Goal: Task Accomplishment & Management: Use online tool/utility

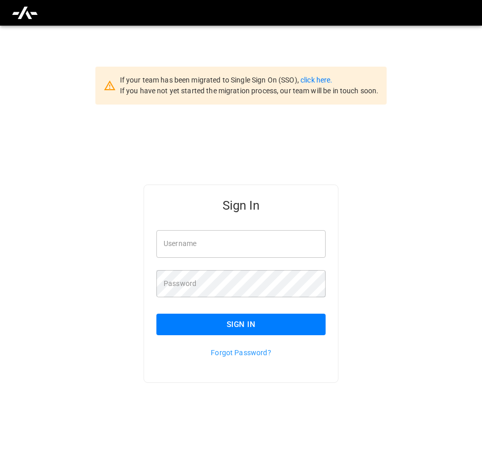
type input "**********"
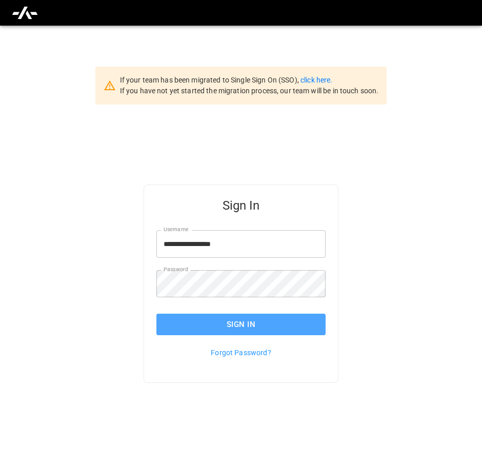
click at [221, 323] on button "Sign In" at bounding box center [240, 325] width 169 height 22
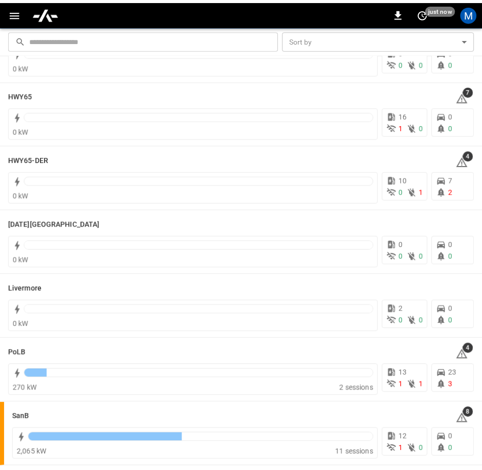
scroll to position [103, 0]
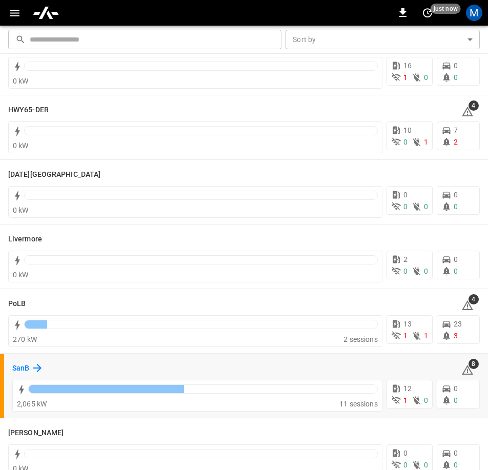
click at [25, 372] on h6 "SanB" at bounding box center [20, 368] width 17 height 11
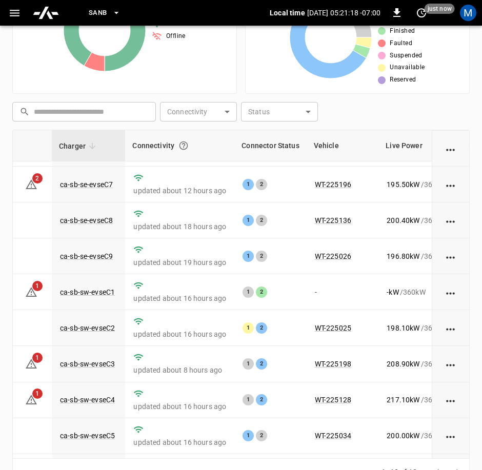
scroll to position [103, 33]
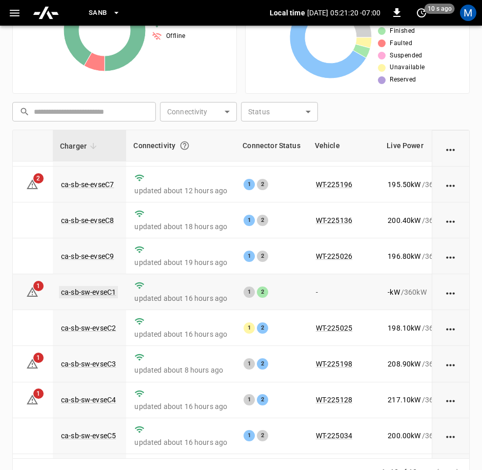
click at [111, 296] on link "ca-sb-sw-evseC1" at bounding box center [88, 292] width 59 height 12
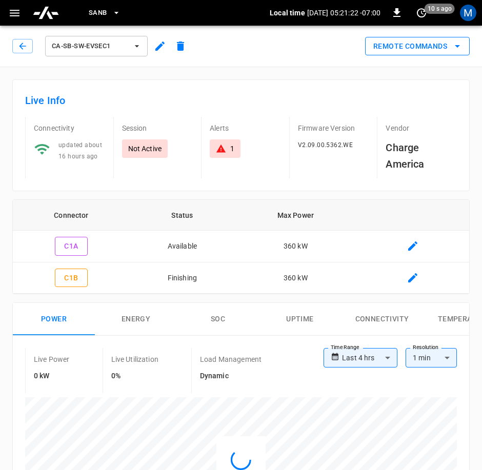
click at [431, 52] on button "Remote Commands" at bounding box center [417, 46] width 105 height 19
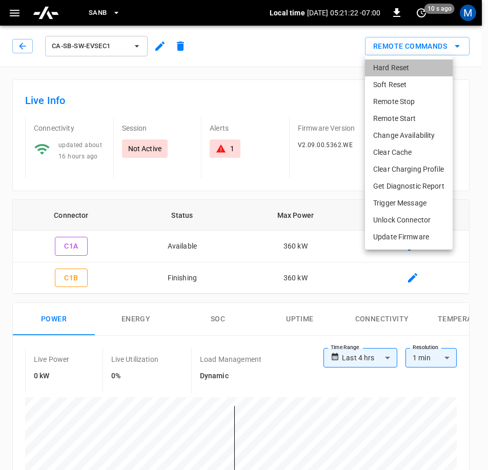
click at [407, 71] on li "Hard Reset" at bounding box center [409, 67] width 88 height 17
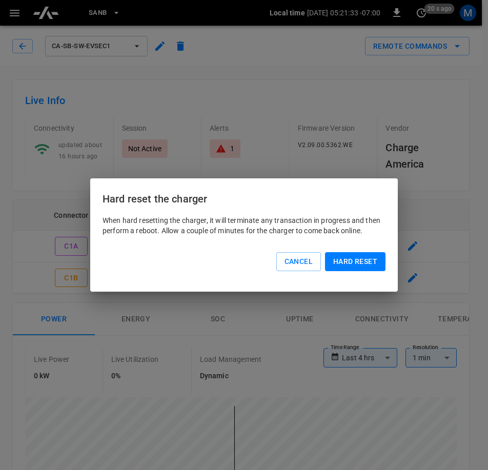
click at [341, 262] on button "Hard reset" at bounding box center [355, 261] width 60 height 19
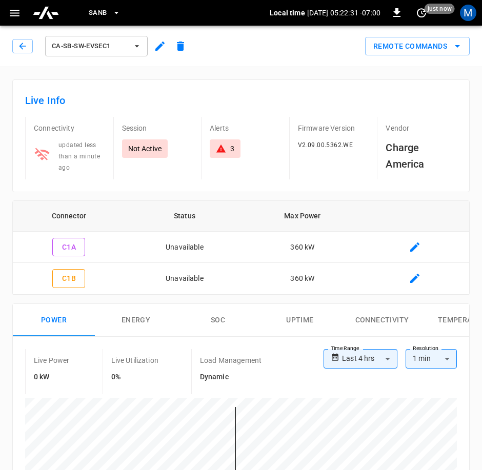
drag, startPoint x: 29, startPoint y: 43, endPoint x: 479, endPoint y: 152, distance: 463.2
click at [29, 43] on button "button" at bounding box center [22, 46] width 21 height 14
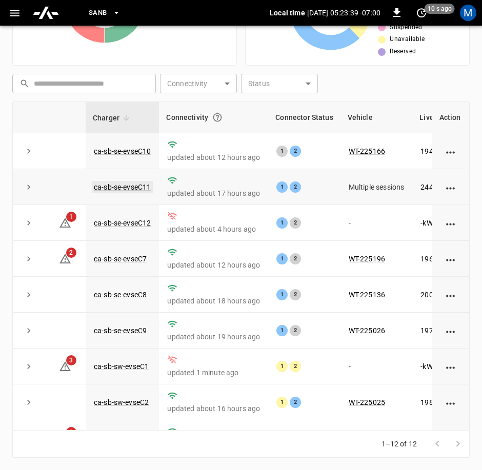
click at [122, 188] on link "ca-sb-se-evseC11" at bounding box center [122, 187] width 61 height 12
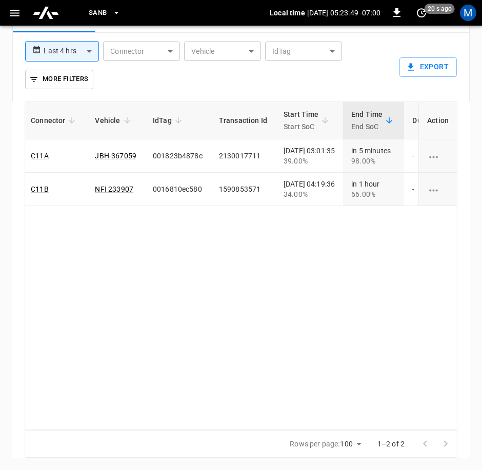
scroll to position [0, 96]
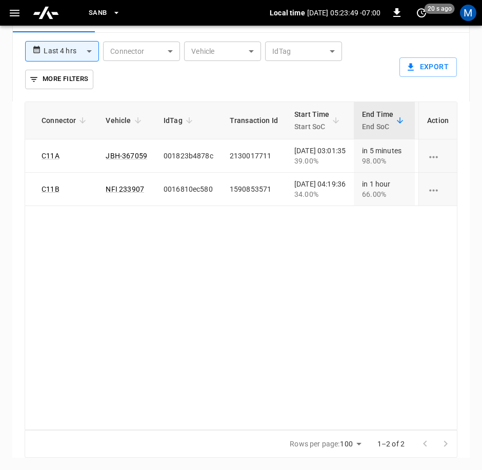
click at [262, 398] on div "ID Session Connector Vehicle IdTag Transaction Id Start Time Start SoC End Time…" at bounding box center [241, 265] width 433 height 329
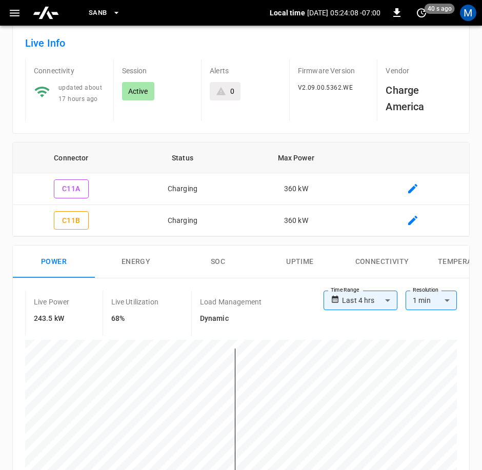
scroll to position [0, 0]
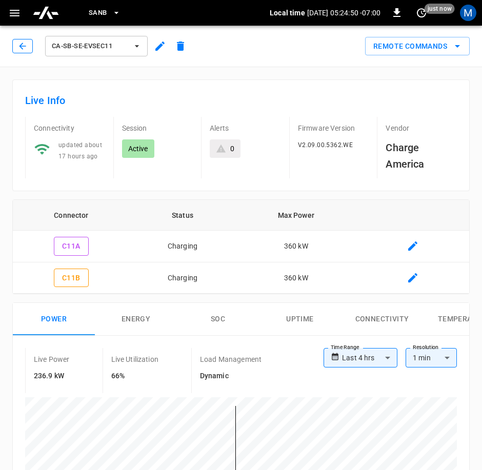
click at [16, 44] on button "button" at bounding box center [22, 46] width 21 height 14
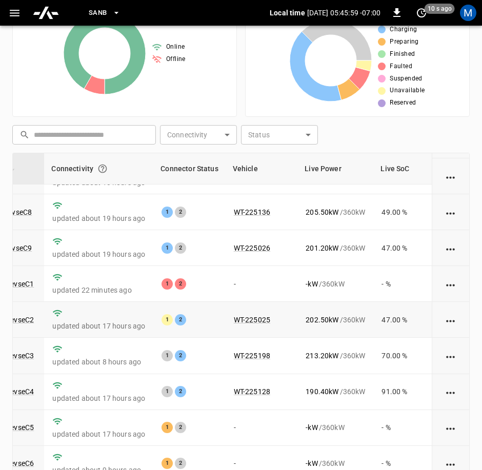
scroll to position [146, 115]
click at [26, 421] on link "ca-sb-sw-evseC5" at bounding box center [6, 427] width 59 height 12
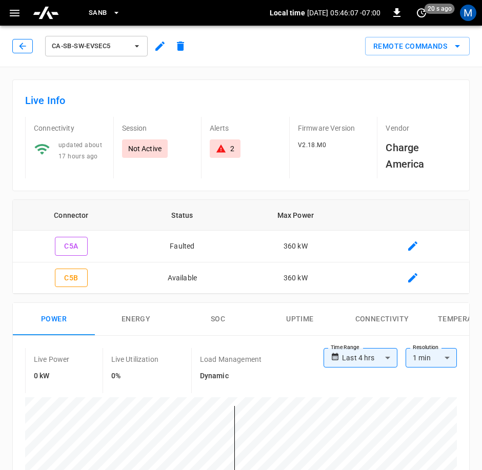
click at [18, 45] on icon "button" at bounding box center [22, 46] width 10 height 10
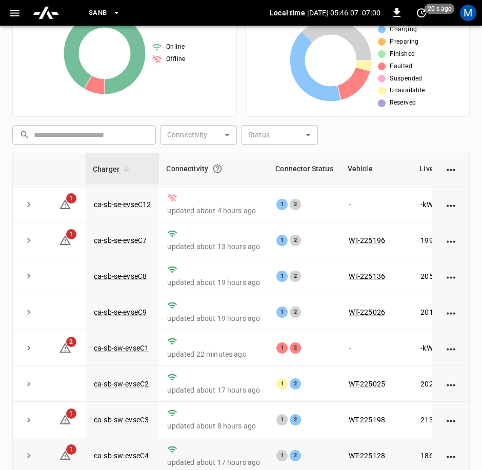
scroll to position [146, 0]
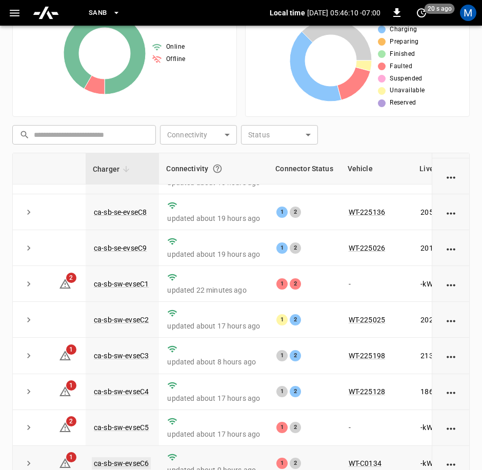
click at [127, 457] on link "ca-sb-sw-evseC6" at bounding box center [121, 463] width 59 height 12
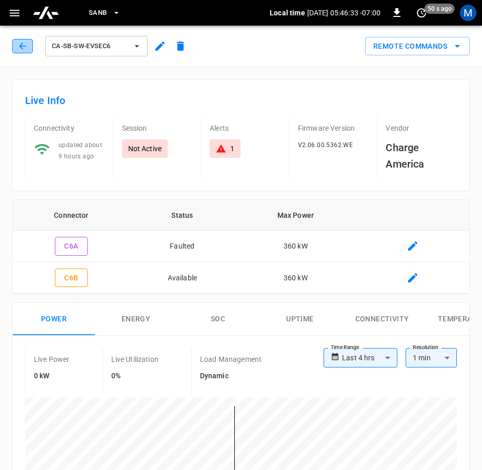
click at [29, 40] on button "button" at bounding box center [22, 46] width 21 height 14
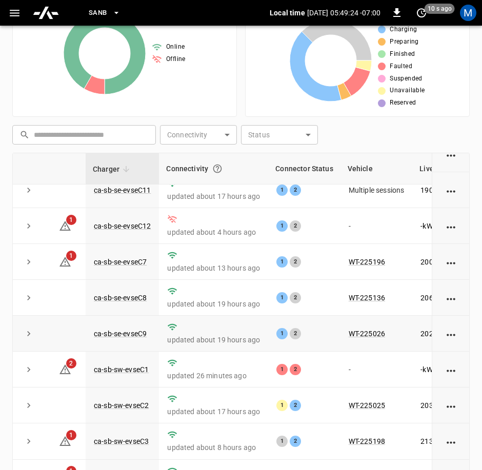
scroll to position [146, 0]
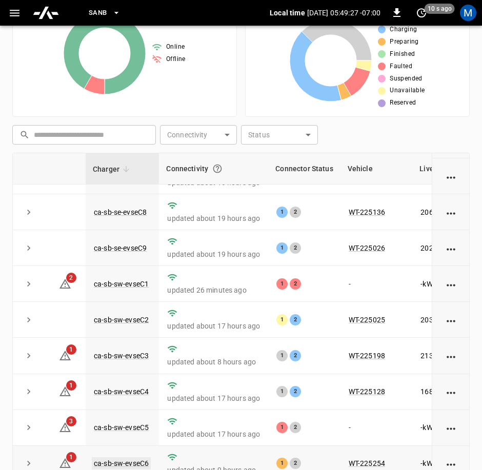
click at [120, 457] on link "ca-sb-sw-evseC6" at bounding box center [121, 463] width 59 height 12
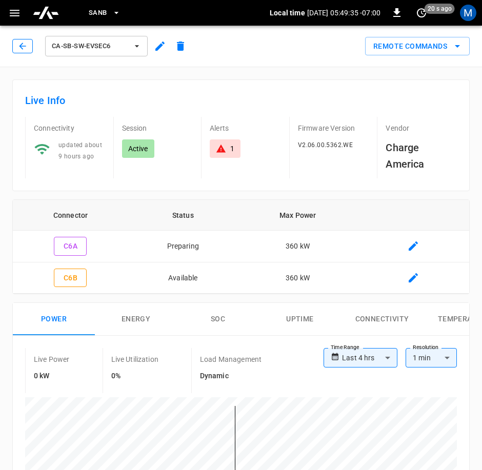
click at [29, 47] on button "button" at bounding box center [22, 46] width 21 height 14
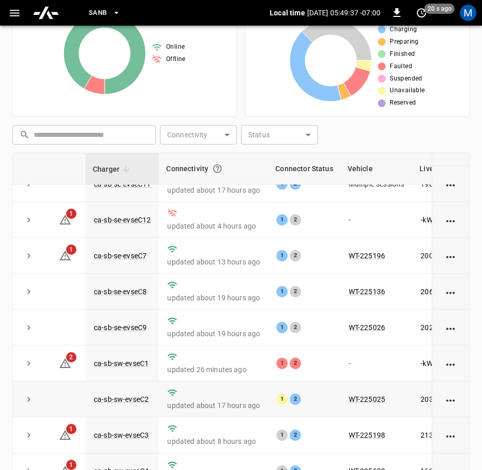
scroll to position [146, 0]
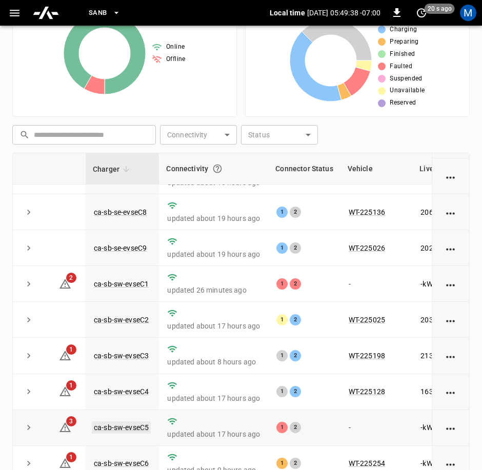
click at [139, 421] on link "ca-sb-sw-evseC5" at bounding box center [121, 427] width 59 height 12
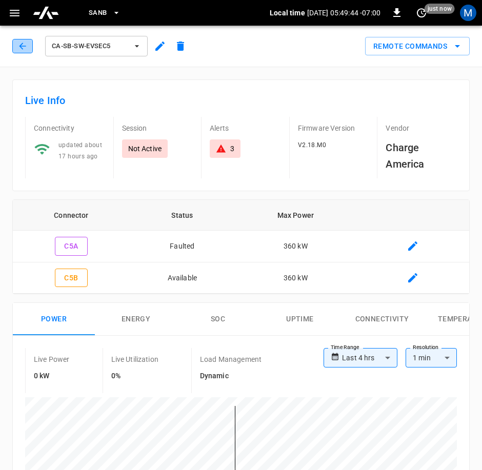
click at [27, 51] on button "button" at bounding box center [22, 46] width 21 height 14
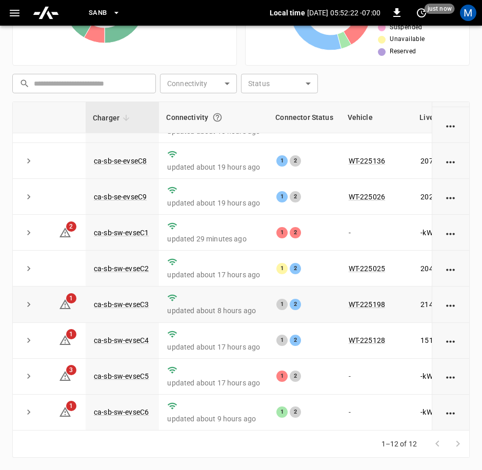
scroll to position [146, 0]
click at [138, 406] on link "ca-sb-sw-evseC6" at bounding box center [121, 412] width 59 height 12
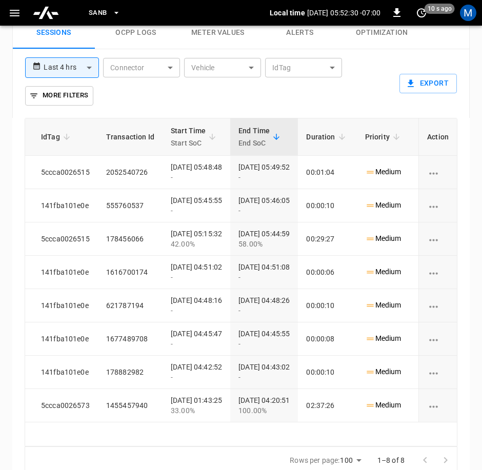
scroll to position [0, 223]
